Goal: Information Seeking & Learning: Learn about a topic

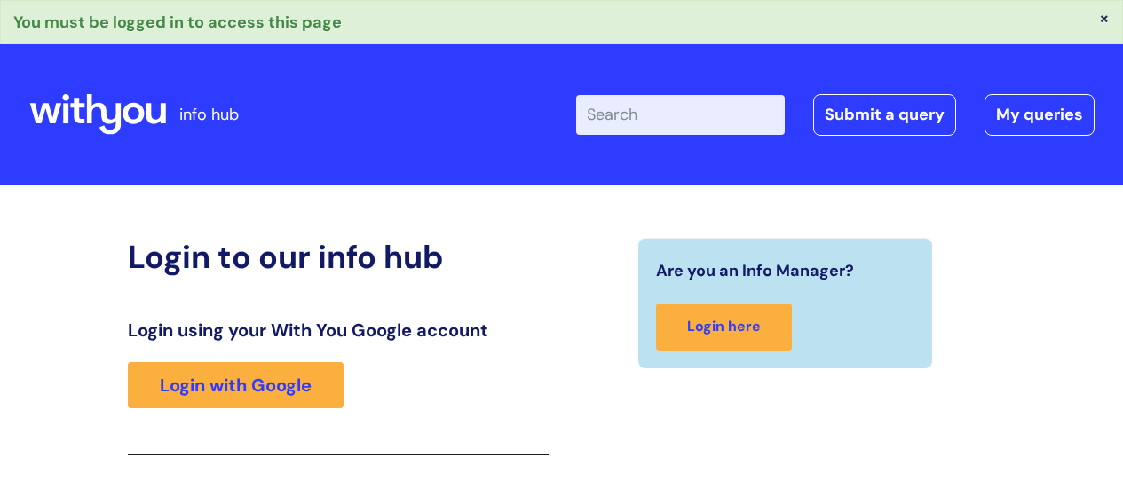
scroll to position [314, 0]
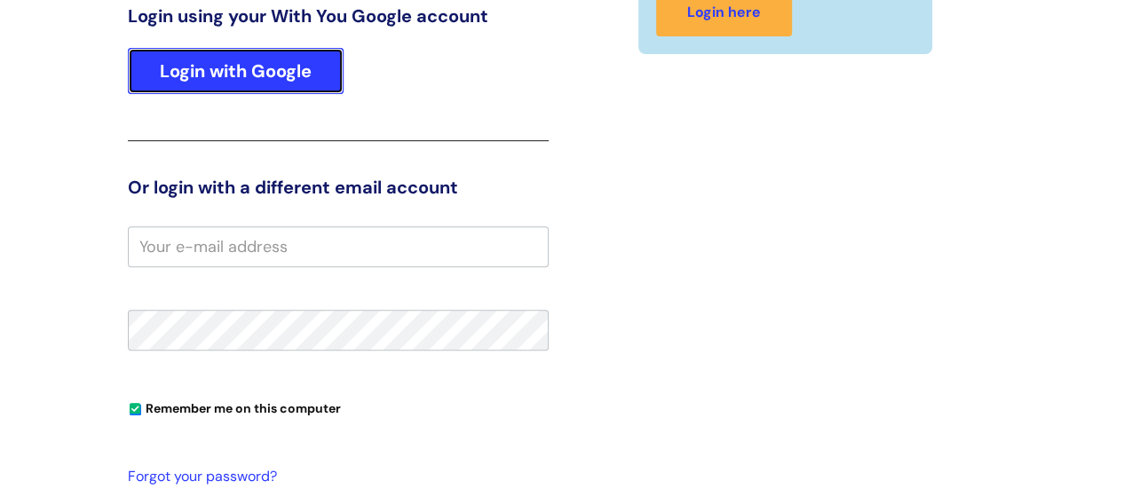
click at [261, 64] on link "Login with Google" at bounding box center [236, 71] width 216 height 46
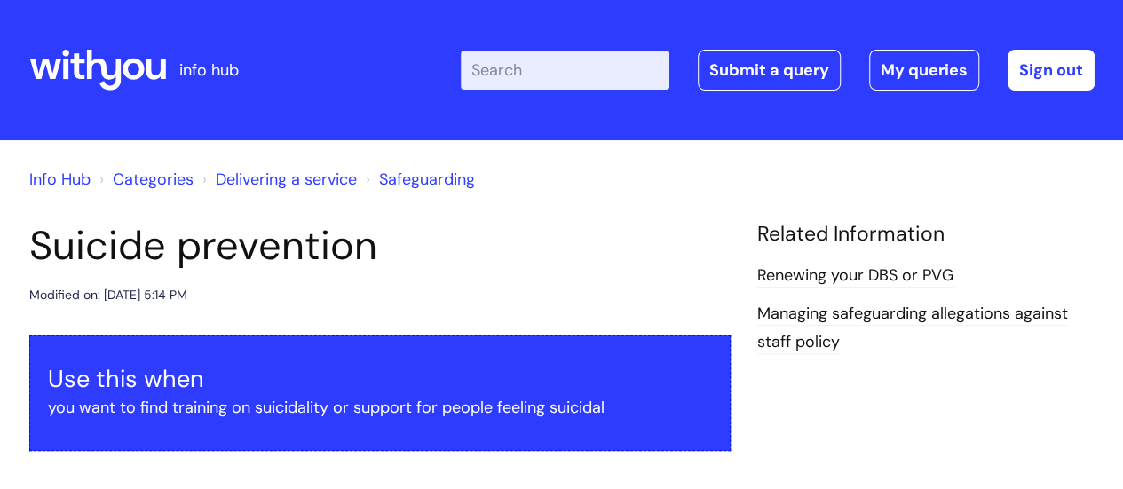
click at [437, 285] on div "Modified on: [DATE] 5:14 PM" at bounding box center [379, 295] width 701 height 22
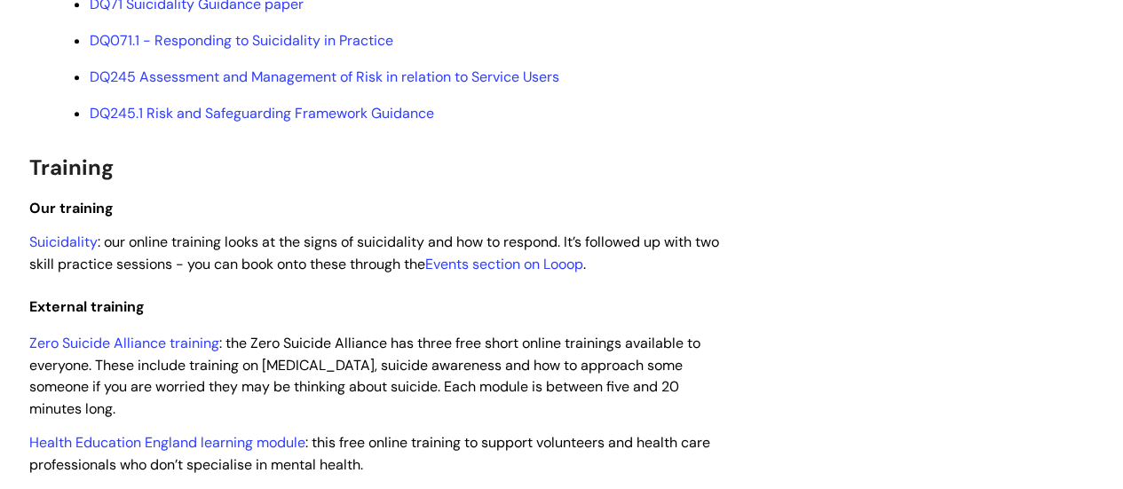
scroll to position [1146, 0]
click at [499, 272] on link "Events section on Looop" at bounding box center [504, 263] width 158 height 19
